Goal: Find specific page/section: Find specific page/section

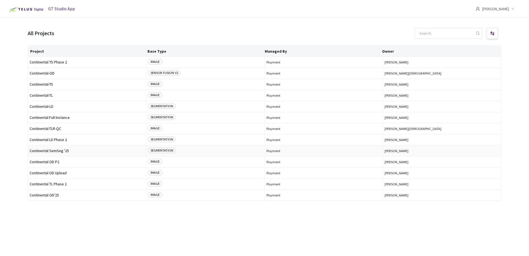
click at [61, 149] on span "Continental SemSeg '25" at bounding box center [87, 151] width 115 height 4
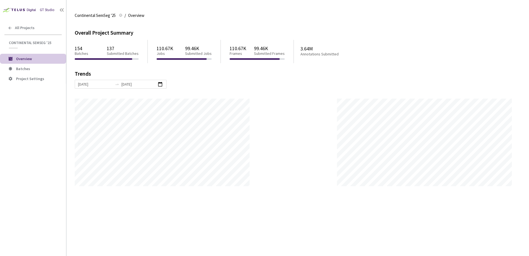
scroll to position [256, 529]
click at [20, 68] on span "Batches" at bounding box center [23, 68] width 14 height 5
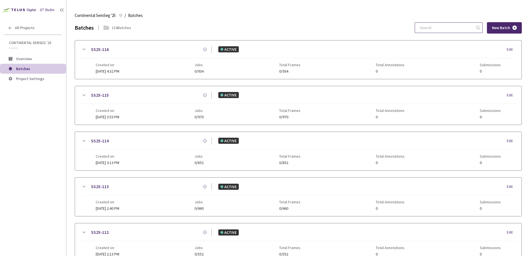
click at [427, 26] on input at bounding box center [445, 28] width 59 height 10
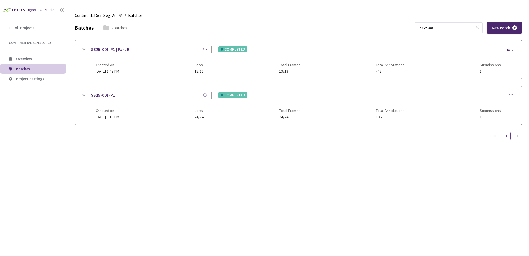
type input "ss25-001"
click at [111, 158] on div "Batches 2 Batches ss25-001 New Batch SS25-001-P1 | Part B COMPLETED Edit Create…" at bounding box center [298, 138] width 447 height 233
click at [98, 177] on div "Batches 2 Batches ss25-001 New Batch SS25-001-P1 | Part B COMPLETED Edit Create…" at bounding box center [298, 138] width 447 height 233
drag, startPoint x: 133, startPoint y: 15, endPoint x: 280, endPoint y: 21, distance: 147.8
click at [282, 21] on div "Continental SemSeg '25 Continental SemSeg '25 / Batches Batches" at bounding box center [298, 15] width 447 height 13
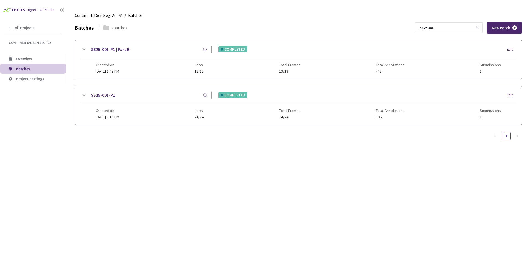
drag, startPoint x: 17, startPoint y: 68, endPoint x: 213, endPoint y: 28, distance: 200.4
click at [213, 28] on div "Batches 2 Batches ss25-001 New Batch" at bounding box center [298, 27] width 447 height 11
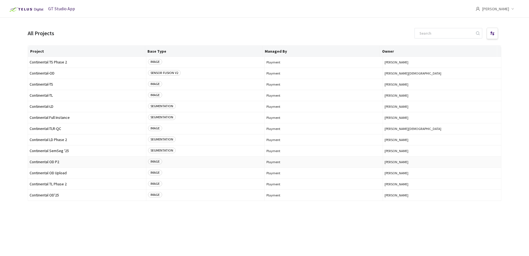
click at [59, 164] on span "Continental OD P2" at bounding box center [87, 162] width 115 height 4
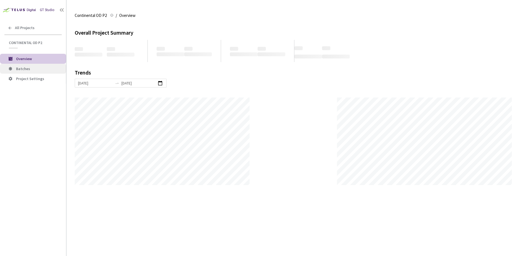
scroll to position [256, 529]
click at [28, 69] on span "Batches" at bounding box center [23, 68] width 14 height 5
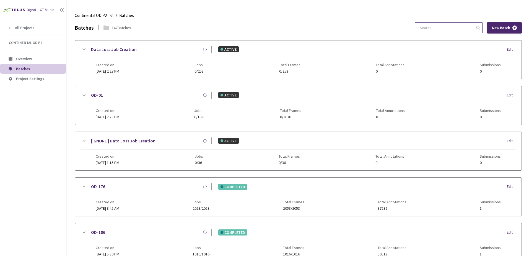
click at [427, 30] on input at bounding box center [445, 28] width 59 height 10
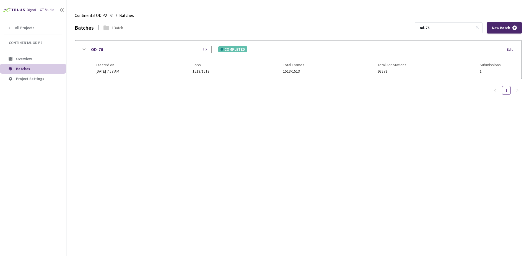
type input "od-76"
click at [84, 48] on icon at bounding box center [84, 49] width 7 height 7
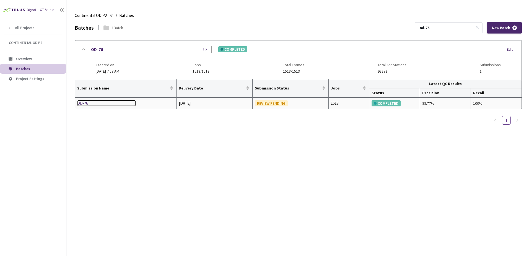
click at [80, 103] on div "OD-76" at bounding box center [106, 103] width 59 height 7
